Goal: Use online tool/utility: Utilize a website feature to perform a specific function

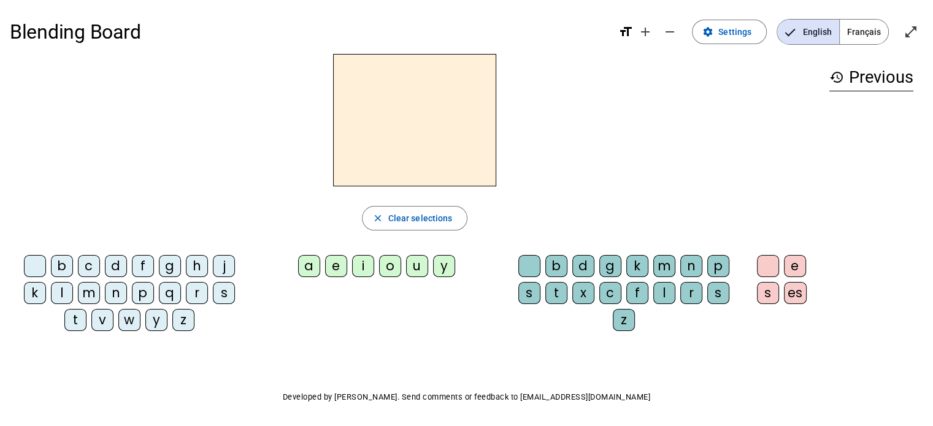
click at [114, 268] on div "d" at bounding box center [116, 266] width 22 height 22
click at [417, 267] on div "u" at bounding box center [417, 266] width 22 height 22
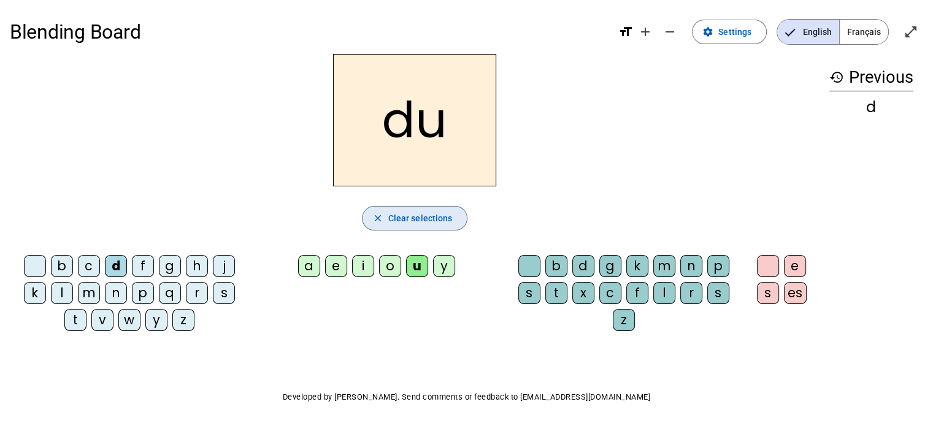
drag, startPoint x: 404, startPoint y: 217, endPoint x: 326, endPoint y: 250, distance: 83.9
click at [403, 217] on span "Clear selections" at bounding box center [420, 218] width 64 height 15
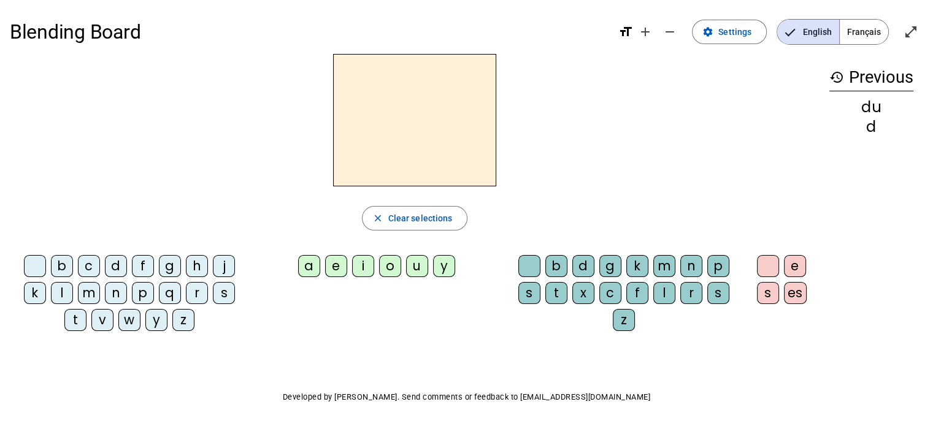
drag, startPoint x: 79, startPoint y: 320, endPoint x: 140, endPoint y: 312, distance: 61.9
click at [79, 319] on div "t" at bounding box center [75, 320] width 22 height 22
click at [418, 261] on div "u" at bounding box center [417, 266] width 22 height 22
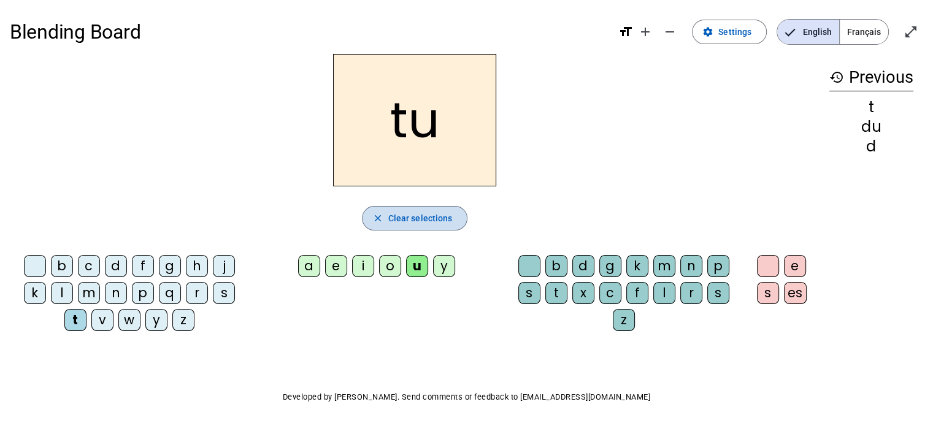
click at [419, 220] on span "Clear selections" at bounding box center [420, 218] width 64 height 15
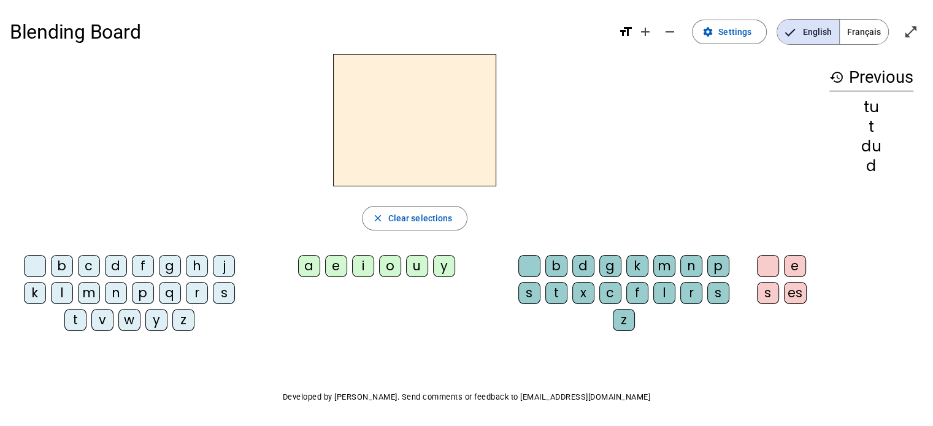
click at [69, 319] on div "t" at bounding box center [75, 320] width 22 height 22
click at [309, 268] on div "a" at bounding box center [309, 266] width 22 height 22
drag, startPoint x: 415, startPoint y: 220, endPoint x: 349, endPoint y: 233, distance: 67.5
click at [415, 220] on span "Clear selections" at bounding box center [420, 218] width 64 height 15
click at [73, 319] on div "t" at bounding box center [75, 320] width 22 height 22
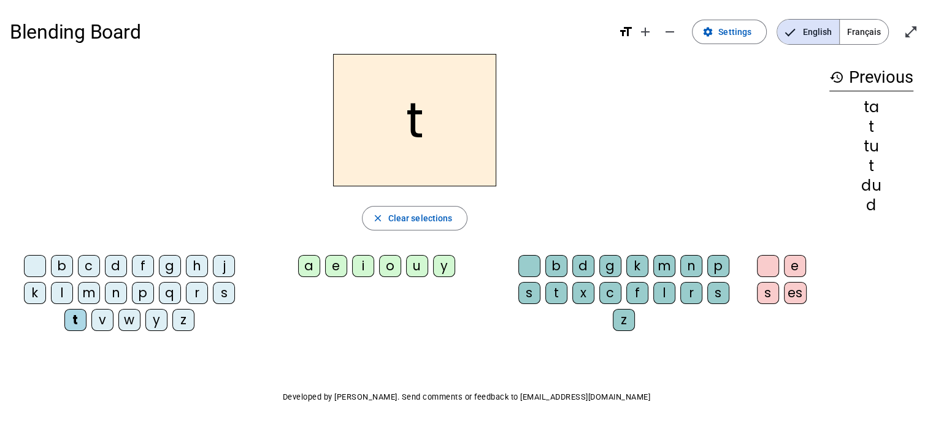
click at [339, 269] on div "e" at bounding box center [336, 266] width 22 height 22
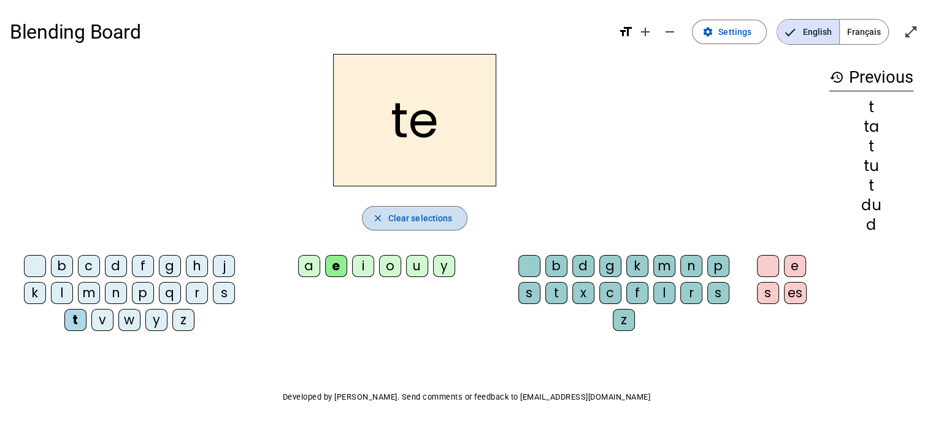
click at [397, 219] on span "Clear selections" at bounding box center [420, 218] width 64 height 15
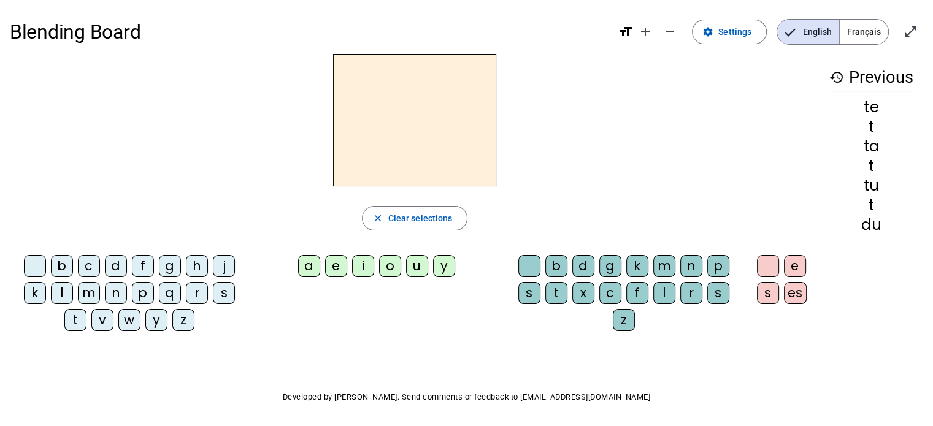
click at [114, 267] on div "d" at bounding box center [116, 266] width 22 height 22
click at [333, 270] on div "e" at bounding box center [336, 266] width 22 height 22
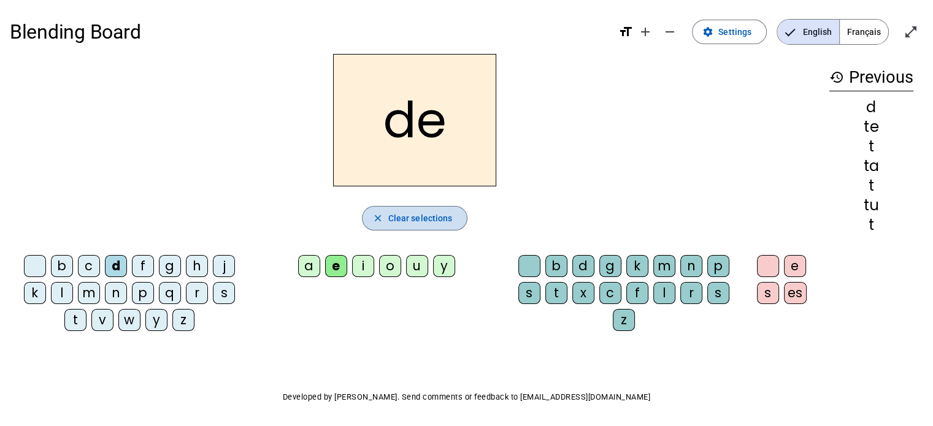
click at [405, 214] on span "Clear selections" at bounding box center [420, 218] width 64 height 15
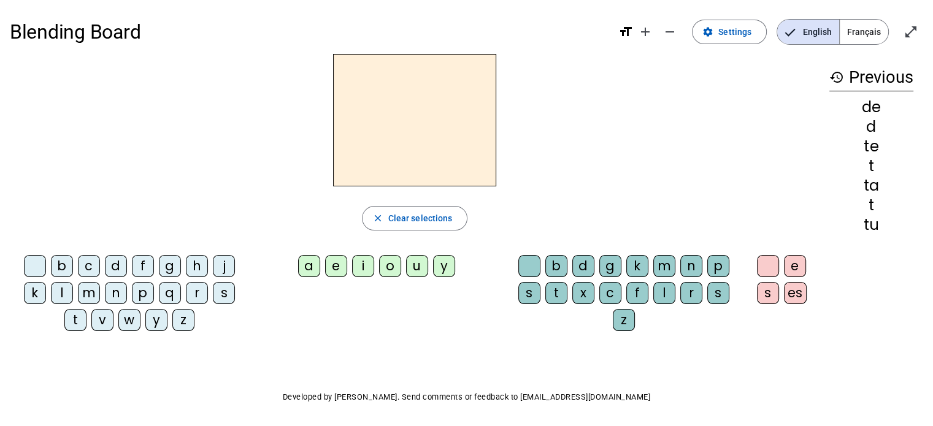
drag, startPoint x: 223, startPoint y: 268, endPoint x: 308, endPoint y: 280, distance: 85.6
click at [223, 268] on div "j" at bounding box center [224, 266] width 22 height 22
click at [330, 271] on div "e" at bounding box center [336, 266] width 22 height 22
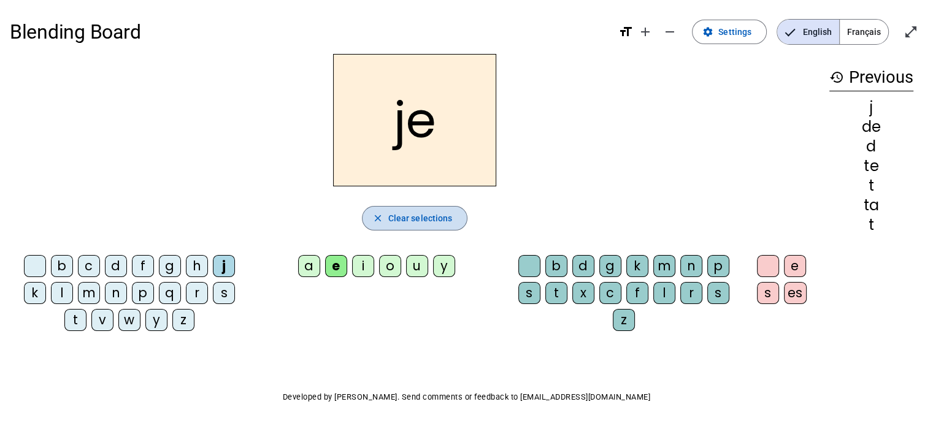
click at [413, 218] on span "Clear selections" at bounding box center [420, 218] width 64 height 15
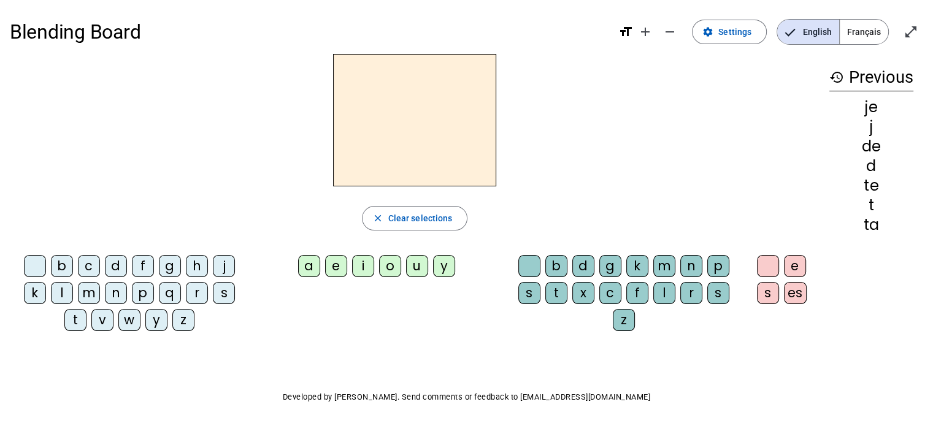
drag, startPoint x: 85, startPoint y: 291, endPoint x: 93, endPoint y: 292, distance: 8.0
click at [85, 291] on div "m" at bounding box center [89, 293] width 22 height 22
click at [334, 267] on div "e" at bounding box center [336, 266] width 22 height 22
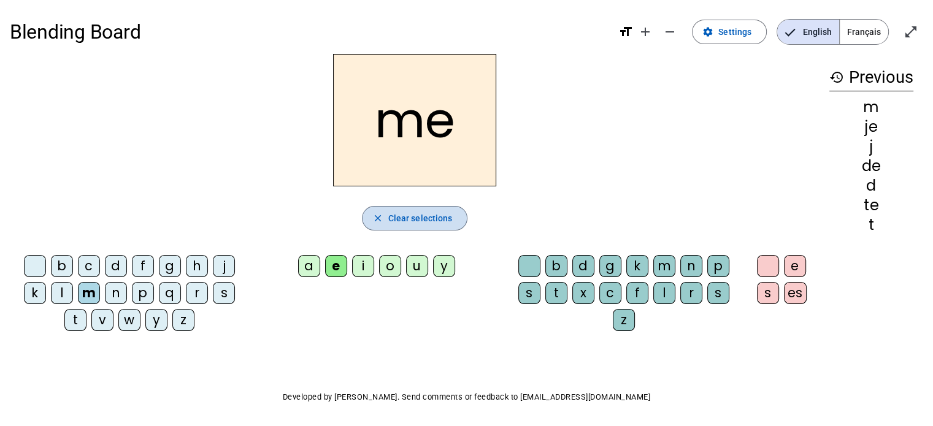
click at [424, 222] on span "Clear selections" at bounding box center [420, 218] width 64 height 15
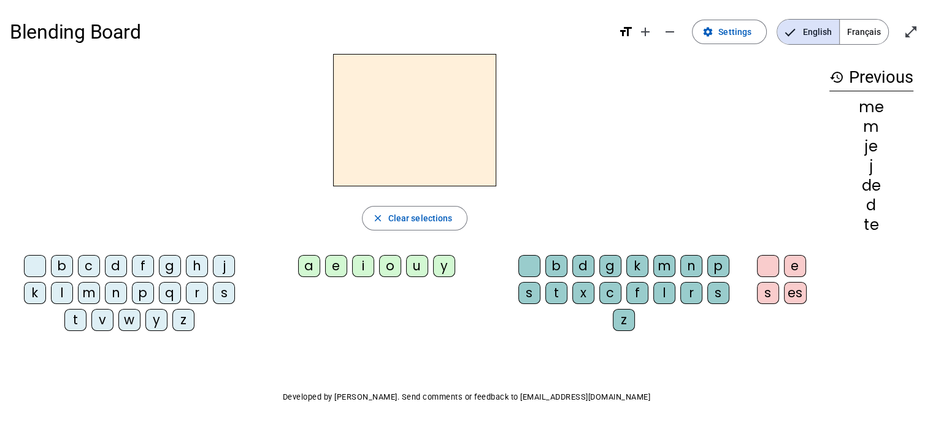
click at [86, 294] on div "m" at bounding box center [89, 293] width 22 height 22
click at [304, 266] on div "a" at bounding box center [309, 266] width 22 height 22
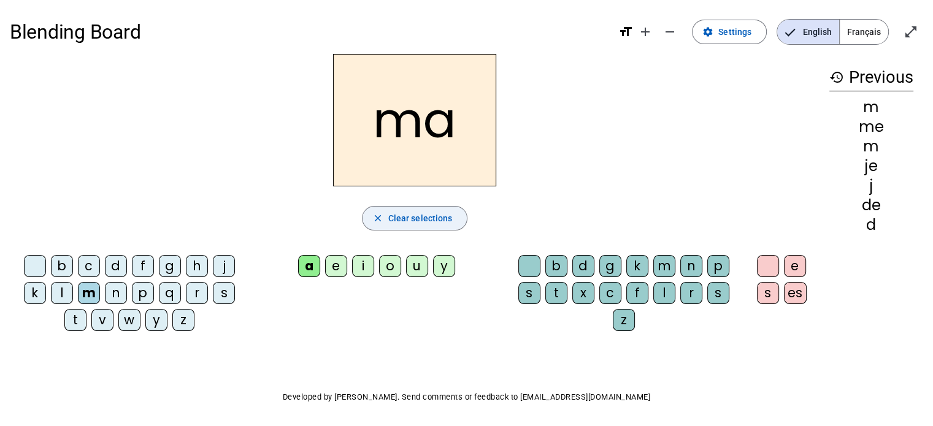
drag, startPoint x: 431, startPoint y: 225, endPoint x: 395, endPoint y: 227, distance: 36.3
click at [430, 225] on span "Clear selections" at bounding box center [420, 218] width 64 height 15
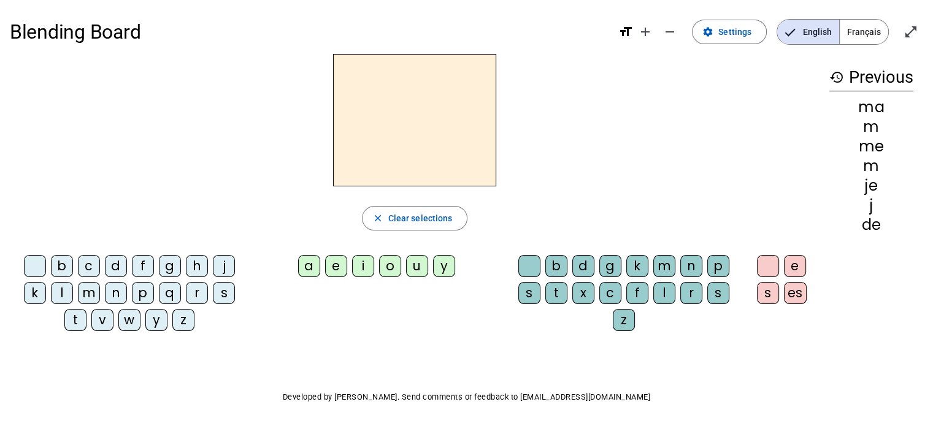
drag, startPoint x: 89, startPoint y: 294, endPoint x: 221, endPoint y: 271, distance: 133.9
click at [91, 294] on div "m" at bounding box center [89, 293] width 22 height 22
click at [310, 263] on div "a" at bounding box center [309, 266] width 22 height 22
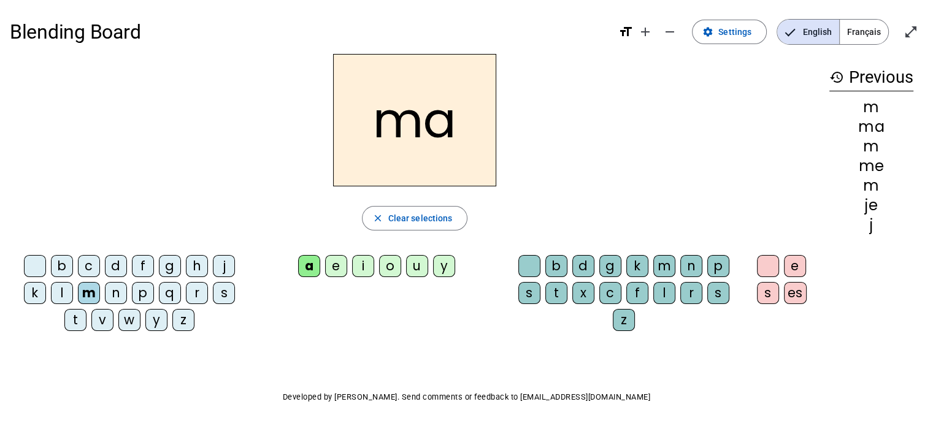
click at [663, 290] on div "l" at bounding box center [664, 293] width 22 height 22
